Goal: Task Accomplishment & Management: Manage account settings

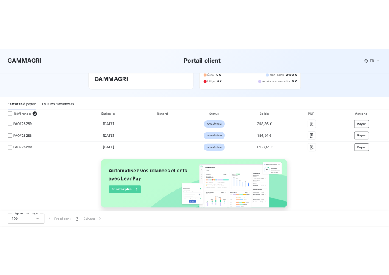
scroll to position [79, 0]
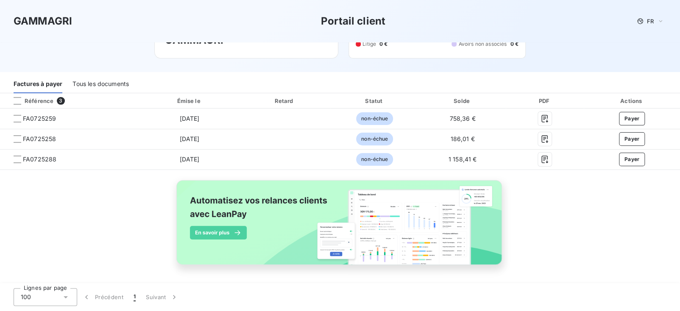
click at [119, 88] on div "Tous les documents" at bounding box center [100, 84] width 56 height 18
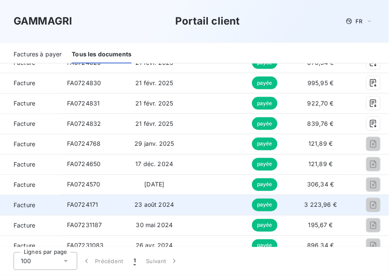
scroll to position [291, 0]
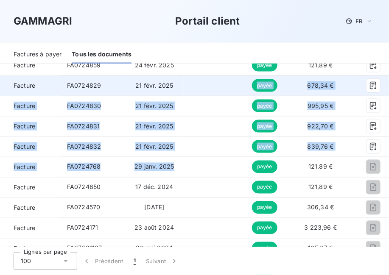
drag, startPoint x: 204, startPoint y: 167, endPoint x: 205, endPoint y: 82, distance: 84.3
click at [205, 82] on tbody "Facture FA0725288 [DATE] non-échue 1 158,41 € Facture FA0725259 [DATE] non-échu…" at bounding box center [226, 268] width 453 height 753
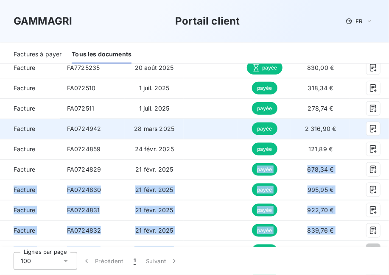
scroll to position [206, 0]
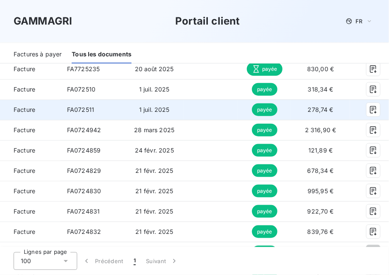
drag, startPoint x: 201, startPoint y: 112, endPoint x: 195, endPoint y: 108, distance: 7.4
click at [195, 108] on td at bounding box center [211, 110] width 54 height 20
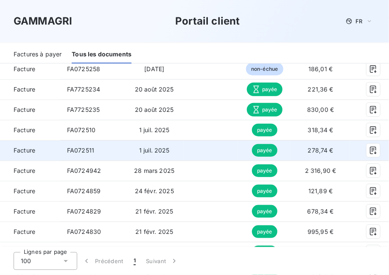
scroll to position [164, 0]
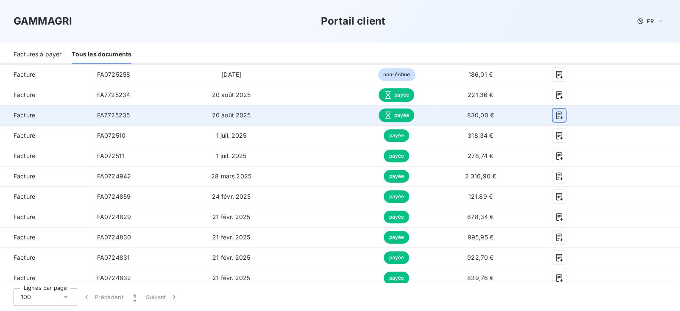
click at [555, 117] on icon "button" at bounding box center [559, 115] width 8 height 8
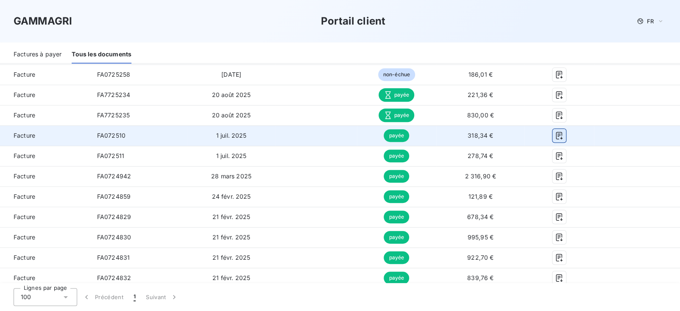
click at [555, 137] on icon "button" at bounding box center [559, 135] width 8 height 8
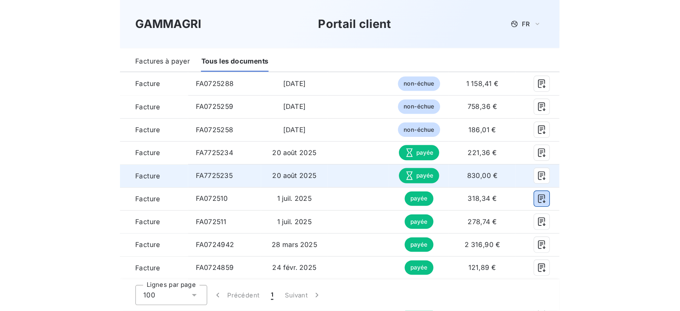
scroll to position [121, 0]
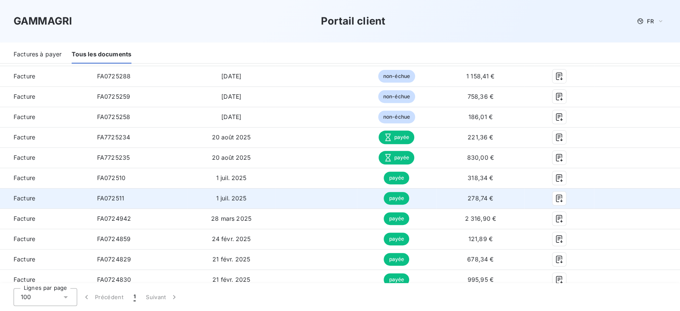
click at [546, 199] on div at bounding box center [559, 199] width 56 height 14
click at [555, 200] on icon "button" at bounding box center [559, 198] width 8 height 8
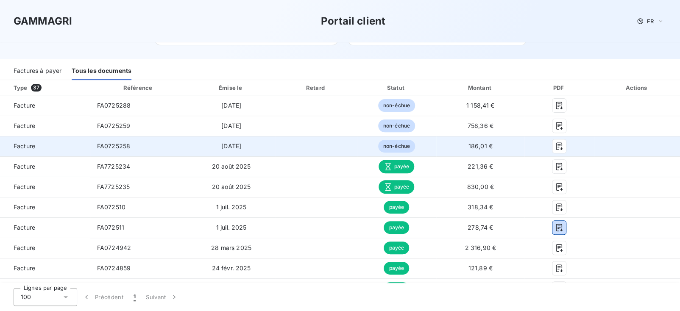
scroll to position [0, 0]
